Goal: Task Accomplishment & Management: Use online tool/utility

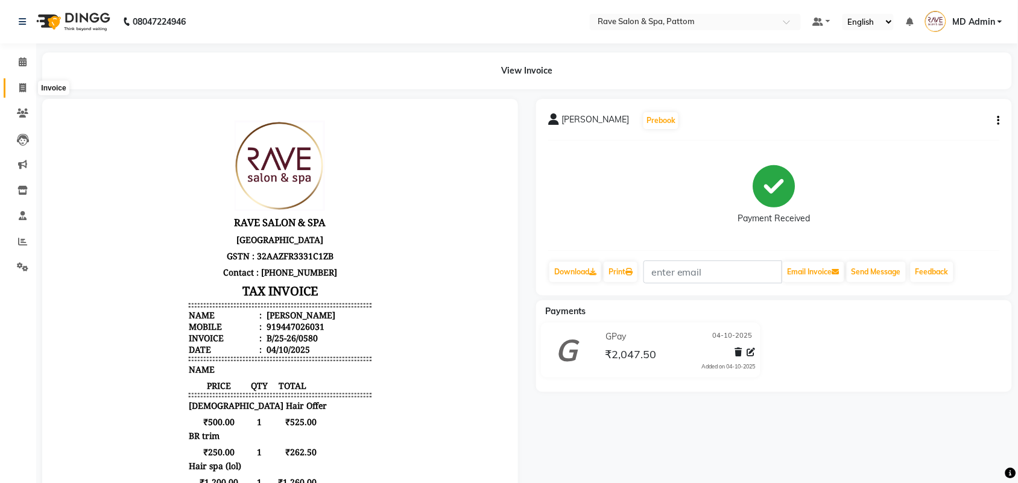
click at [24, 94] on span at bounding box center [22, 88] width 21 height 14
select select "service"
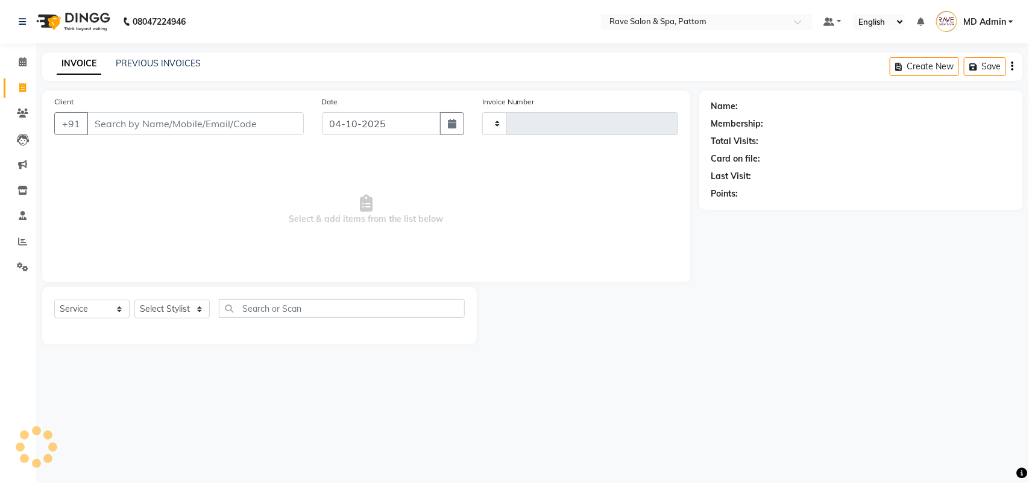
type input "0581"
select select "3587"
click at [110, 308] on select "Select Service Product Membership Package Voucher Prepaid Gift Card" at bounding box center [91, 309] width 75 height 19
click at [146, 309] on select "Select Stylist Amal [PERSON_NAME] [PERSON_NAME] [PERSON_NAME] [PERSON_NAME] [PE…" at bounding box center [171, 309] width 75 height 19
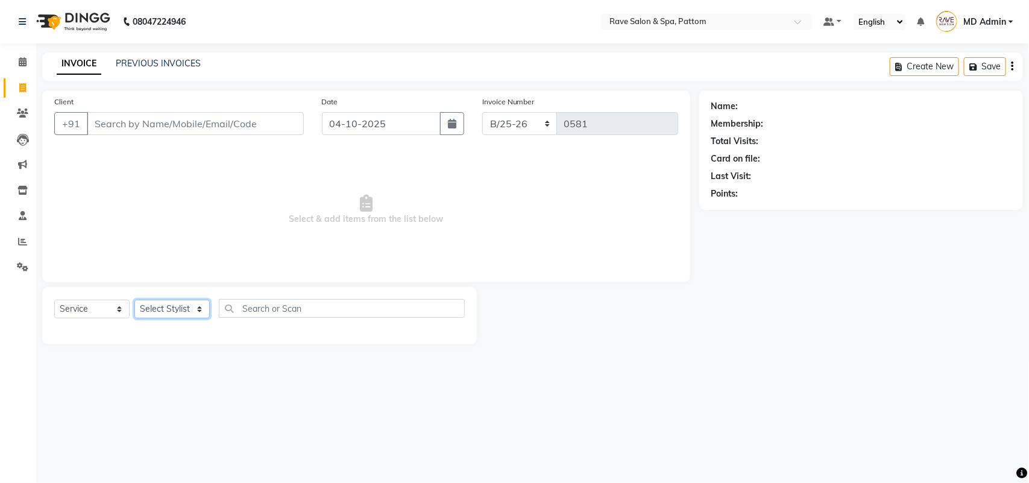
select select "16743"
click at [134, 300] on select "Select Stylist Amal [PERSON_NAME] [PERSON_NAME] [PERSON_NAME] [PERSON_NAME] [PE…" at bounding box center [171, 309] width 75 height 19
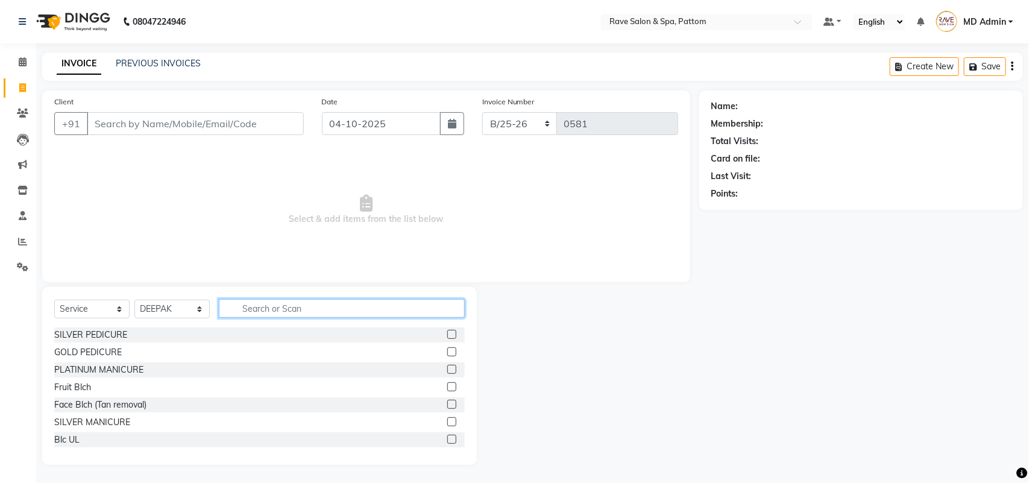
click at [251, 312] on input "text" at bounding box center [342, 308] width 246 height 19
click at [19, 184] on span at bounding box center [22, 191] width 21 height 14
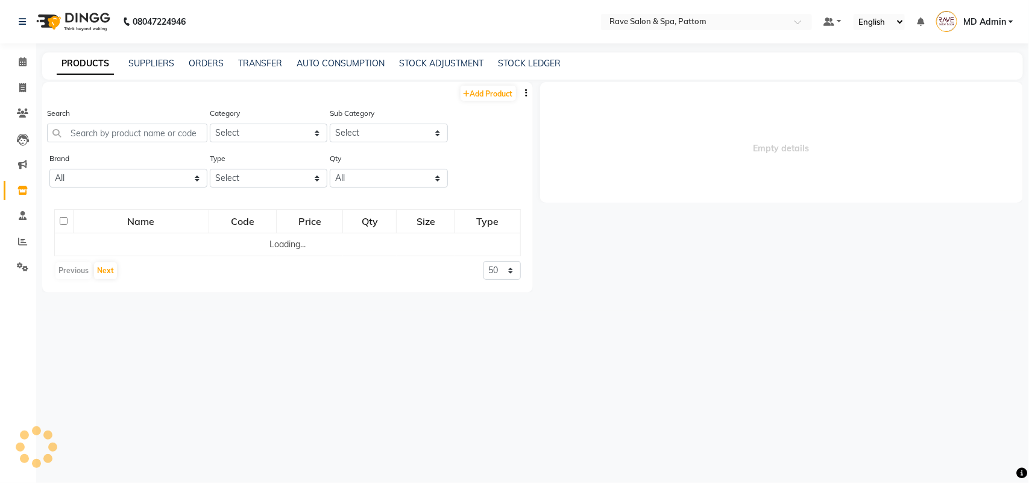
select select
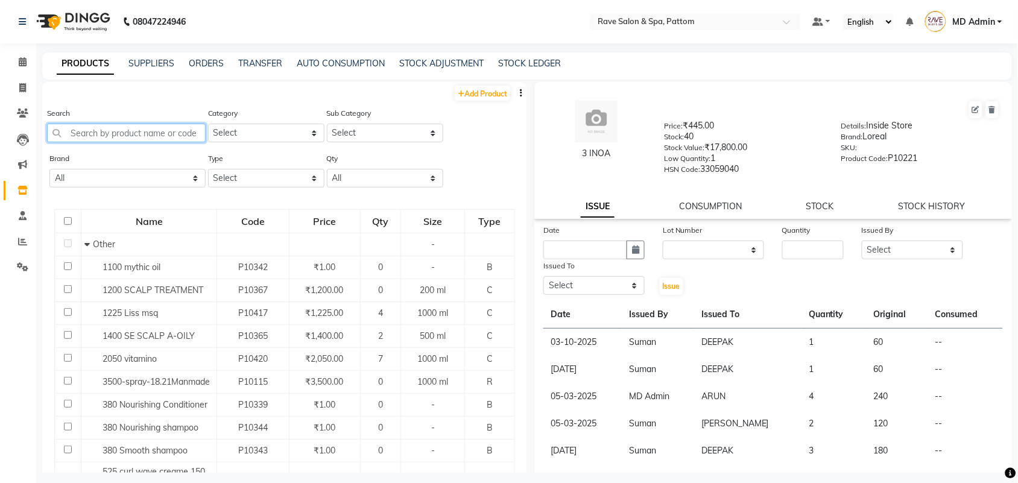
click at [173, 131] on input "text" at bounding box center [126, 133] width 159 height 19
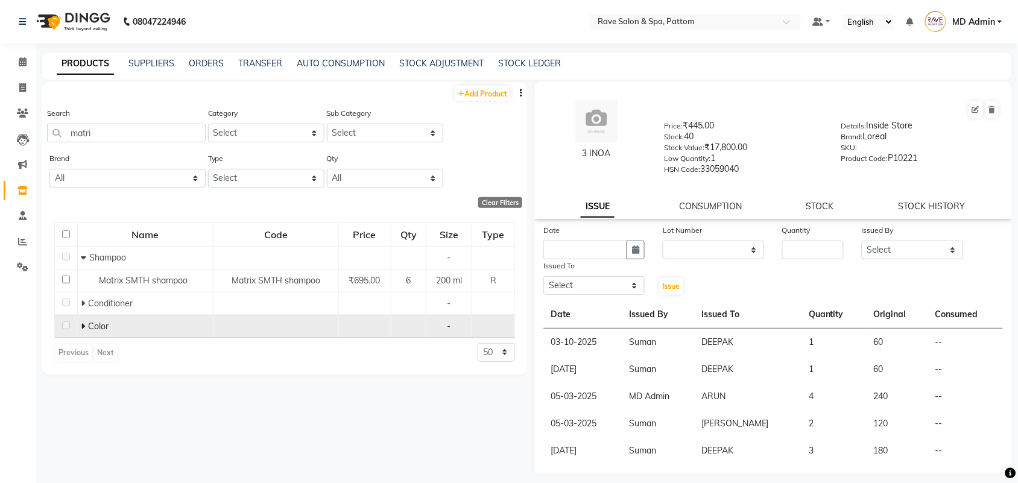
click at [83, 322] on icon at bounding box center [83, 326] width 4 height 8
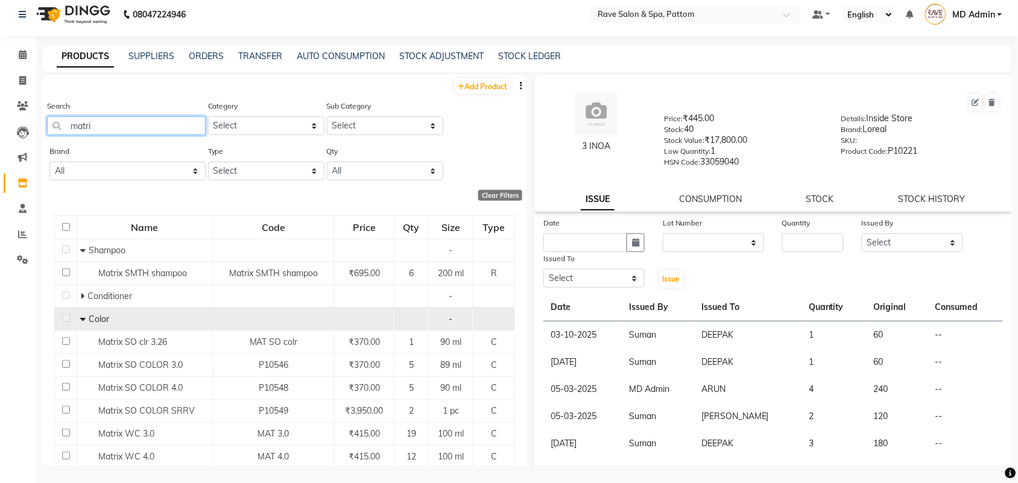
click at [115, 121] on input "matri" at bounding box center [126, 125] width 159 height 19
drag, startPoint x: 115, startPoint y: 121, endPoint x: 31, endPoint y: 124, distance: 83.9
click at [31, 124] on app-home "08047224946 Select Location × Rave Salon & Spa, Pattom Default Panel My Panel E…" at bounding box center [509, 238] width 1018 height 491
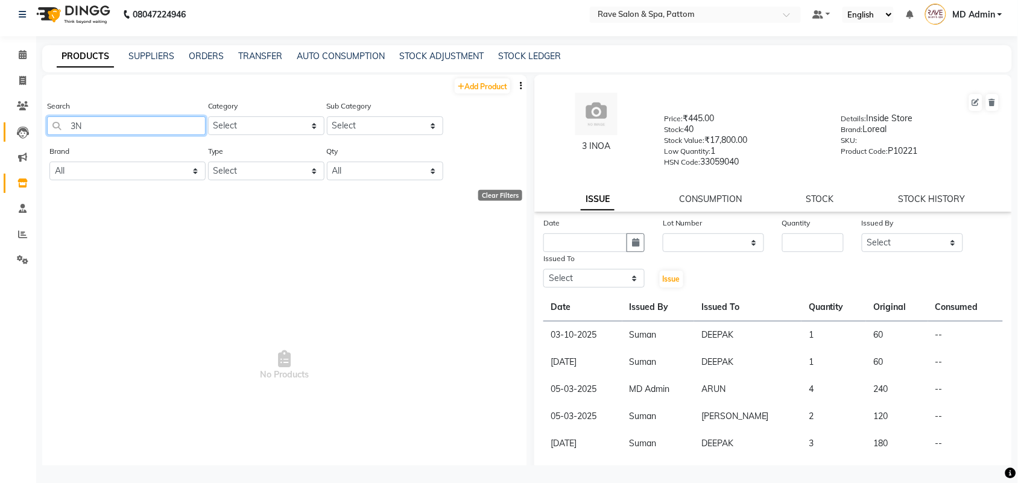
type input "3"
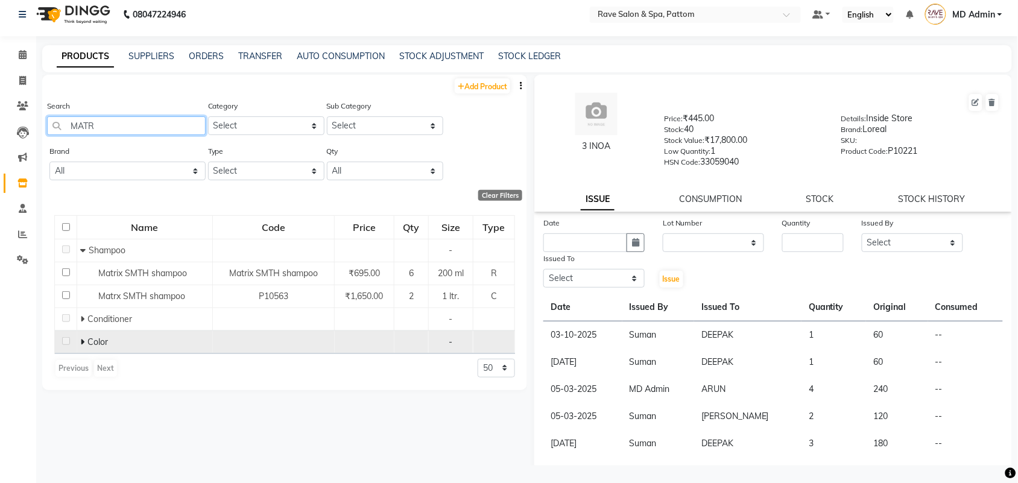
type input "MATR"
click at [80, 342] on icon at bounding box center [82, 342] width 4 height 8
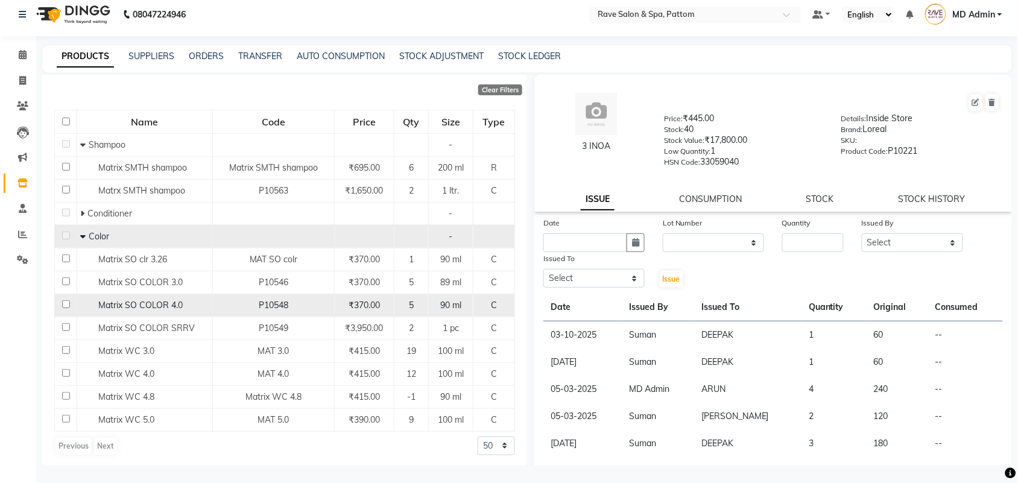
scroll to position [109, 0]
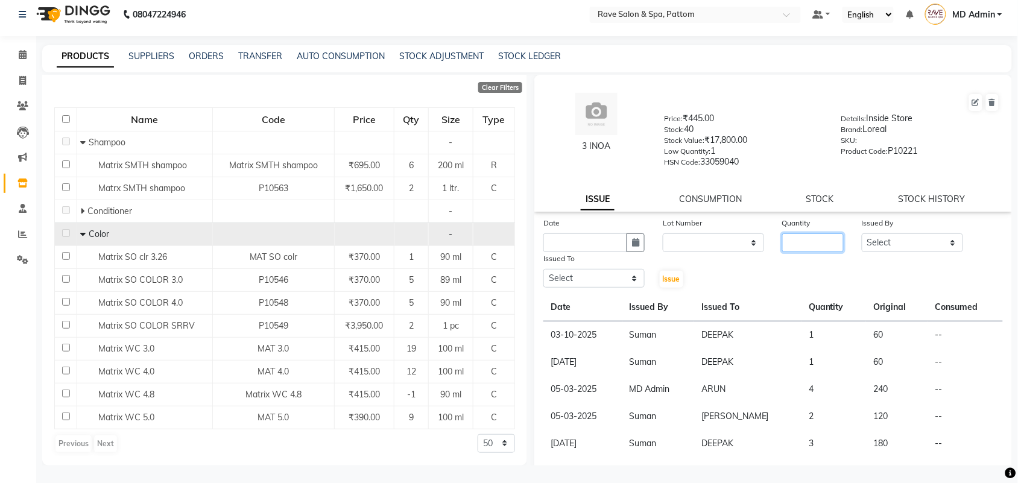
click at [783, 240] on input "number" at bounding box center [812, 242] width 61 height 19
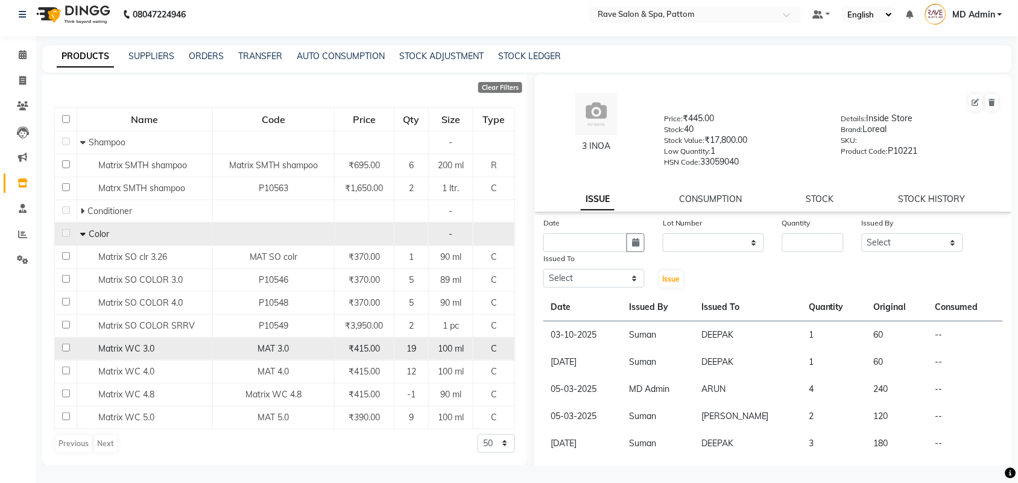
click at [65, 345] on input "checkbox" at bounding box center [66, 348] width 8 height 8
checkbox input "true"
select select
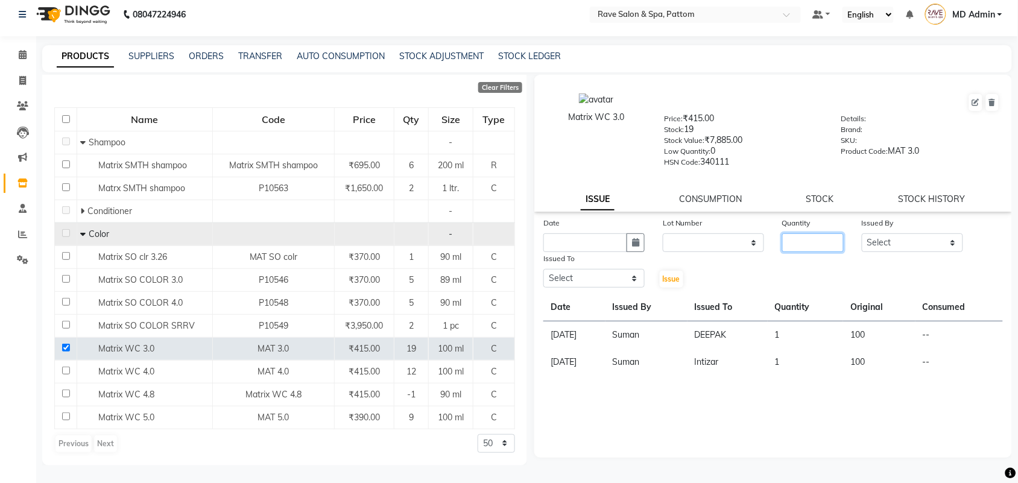
click at [801, 235] on input "number" at bounding box center [812, 242] width 61 height 19
type input "1"
click at [918, 246] on select "Select [PERSON_NAME] [PERSON_NAME] [PERSON_NAME] [PERSON_NAME] [PERSON_NAME] [P…" at bounding box center [911, 242] width 101 height 19
select select "16741"
click at [861, 233] on select "Select [PERSON_NAME] [PERSON_NAME] [PERSON_NAME] [PERSON_NAME] [PERSON_NAME] [P…" at bounding box center [911, 242] width 101 height 19
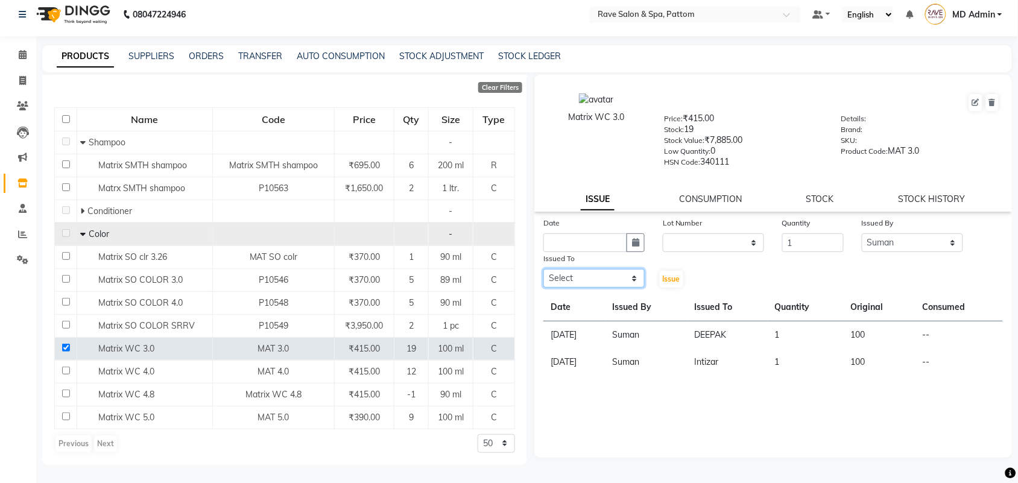
click at [600, 270] on select "Select [PERSON_NAME] [PERSON_NAME] [PERSON_NAME] [PERSON_NAME] [PERSON_NAME] [P…" at bounding box center [593, 278] width 101 height 19
select select "16743"
click at [543, 269] on select "Select [PERSON_NAME] [PERSON_NAME] [PERSON_NAME] [PERSON_NAME] [PERSON_NAME] [P…" at bounding box center [593, 278] width 101 height 19
click at [581, 237] on input "text" at bounding box center [585, 242] width 84 height 19
select select "10"
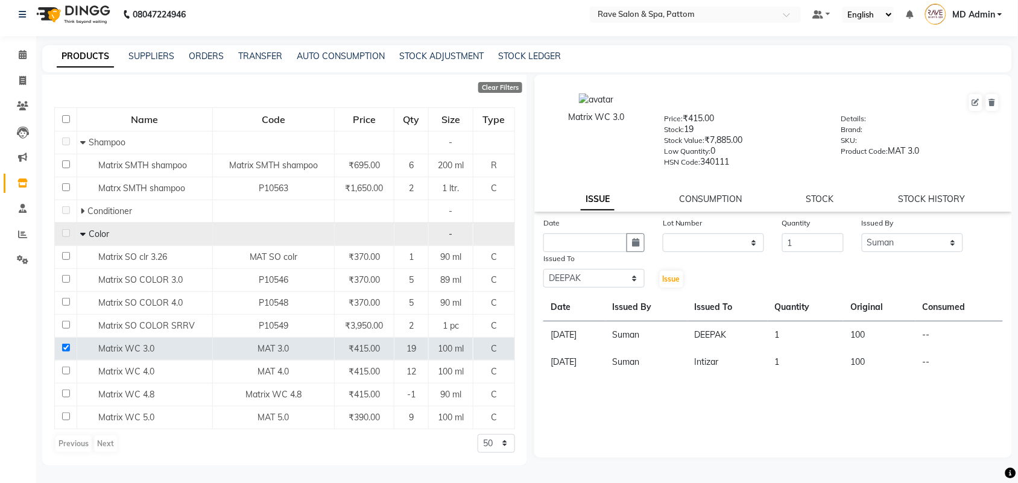
select select "2025"
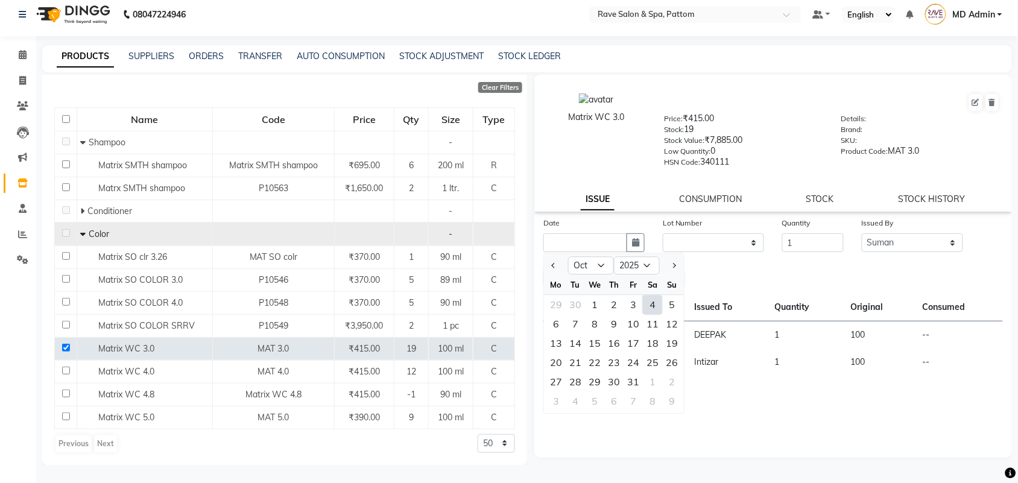
click at [652, 303] on div "4" at bounding box center [652, 304] width 19 height 19
type input "04-10-2025"
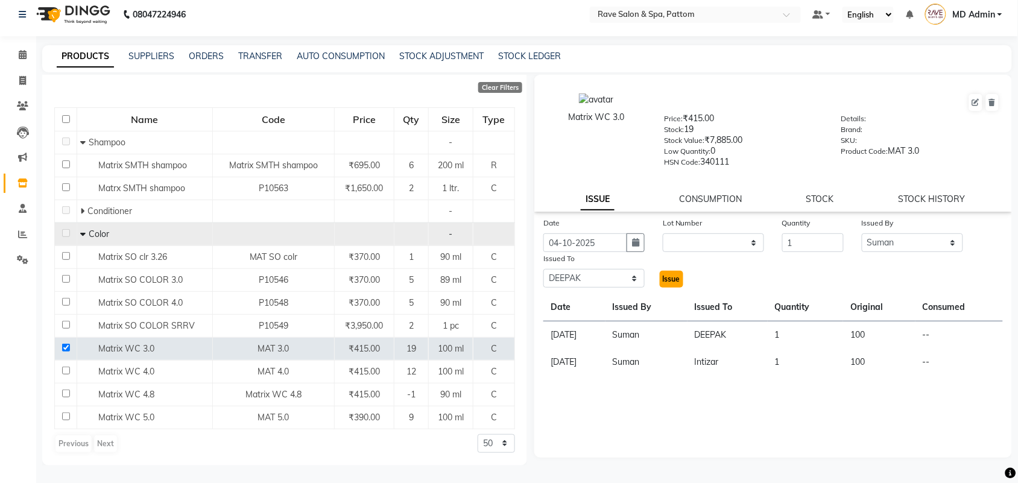
click at [668, 275] on span "Issue" at bounding box center [671, 278] width 17 height 9
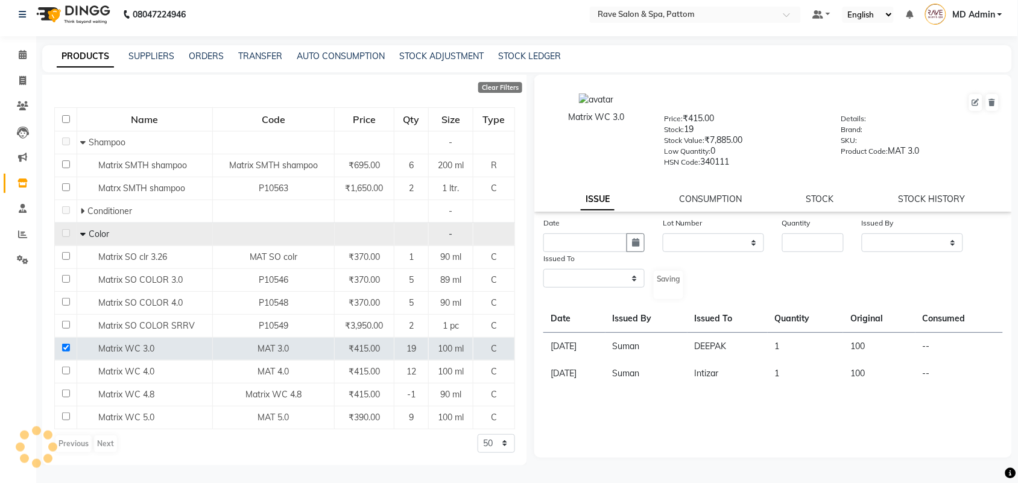
select select
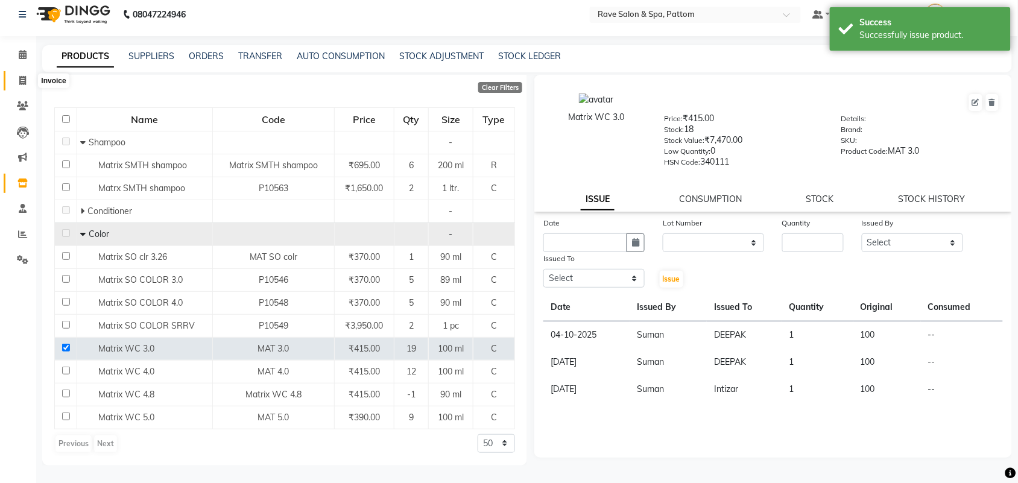
click at [17, 74] on span at bounding box center [22, 81] width 21 height 14
select select "service"
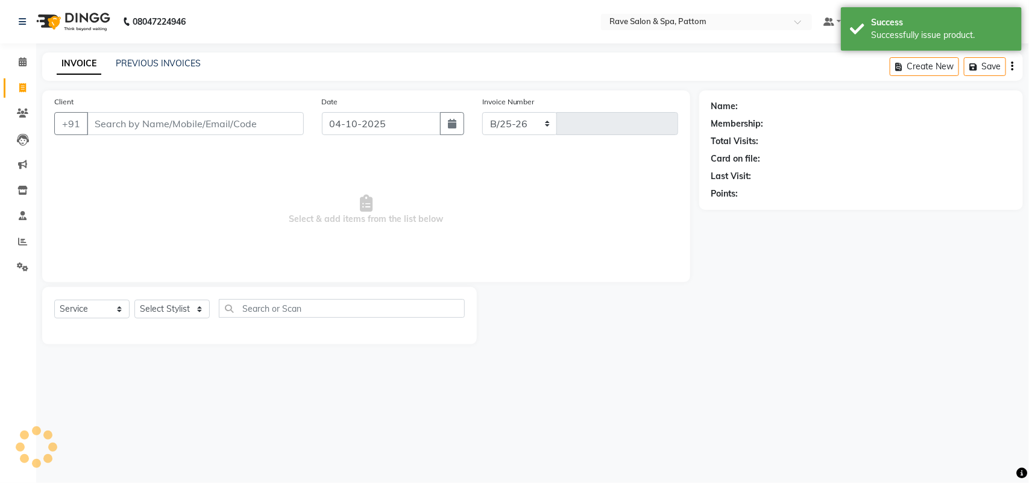
select select "3587"
type input "0581"
